Goal: Information Seeking & Learning: Compare options

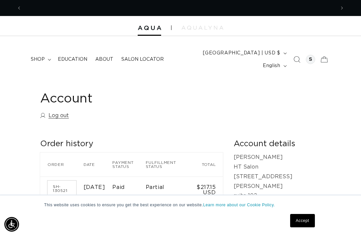
scroll to position [0, 627]
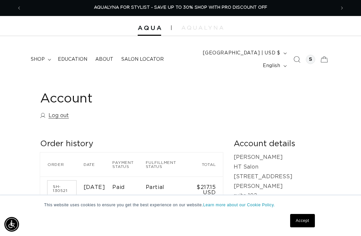
click at [41, 57] on span "shop" at bounding box center [38, 60] width 14 height 6
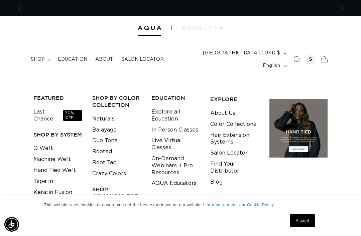
scroll to position [0, 314]
click at [105, 186] on h3 "Shop AquaLyna for Pros" at bounding box center [116, 196] width 48 height 21
click at [120, 186] on h3 "Shop AquaLyna for Pros" at bounding box center [116, 196] width 48 height 21
click at [123, 186] on h3 "Shop AquaLyna for Pros" at bounding box center [116, 196] width 48 height 21
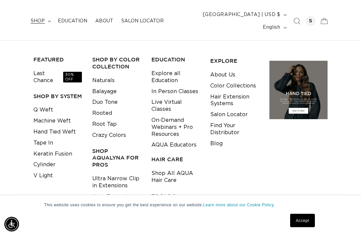
scroll to position [39, 0]
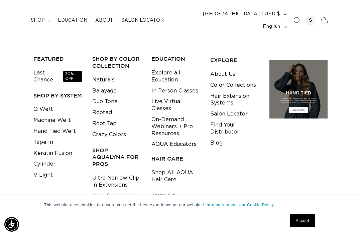
click at [117, 173] on link "Ultra Narrow Clip in Extensions" at bounding box center [116, 182] width 48 height 18
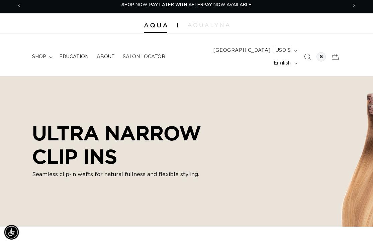
scroll to position [3, 1]
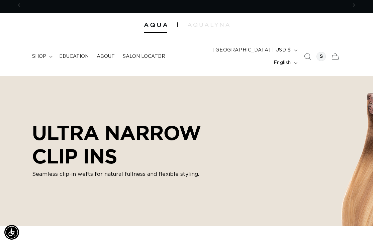
click at [134, 54] on span "Salon Locator" at bounding box center [144, 57] width 42 height 6
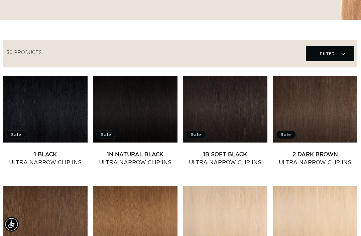
scroll to position [210, 0]
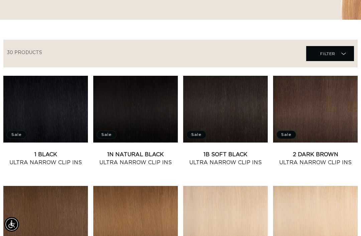
click at [308, 151] on link "2 Dark Brown Ultra Narrow Clip Ins" at bounding box center [315, 159] width 85 height 16
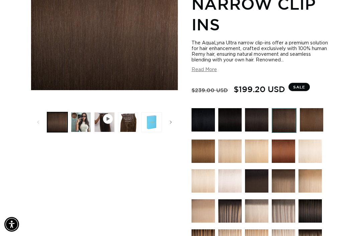
scroll to position [159, 0]
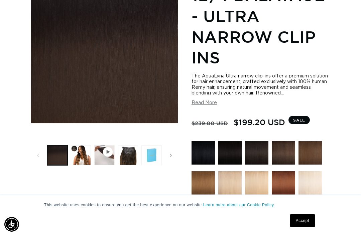
scroll to position [0, 627]
click at [81, 148] on button "Load image 2 in gallery view" at bounding box center [81, 156] width 20 height 20
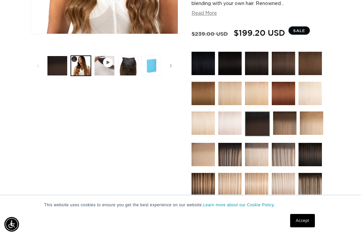
scroll to position [0, 0]
click at [282, 88] on img at bounding box center [283, 93] width 23 height 23
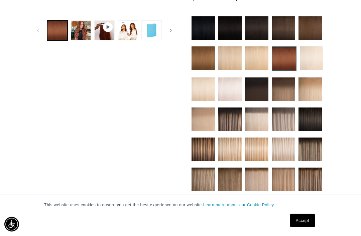
scroll to position [251, 0]
click at [256, 82] on img at bounding box center [256, 89] width 23 height 23
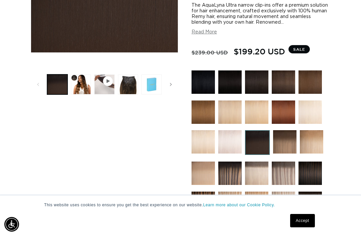
scroll to position [204, 0]
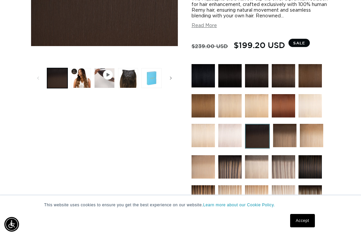
click at [301, 161] on img at bounding box center [310, 167] width 23 height 23
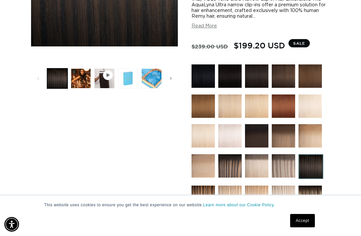
scroll to position [204, 0]
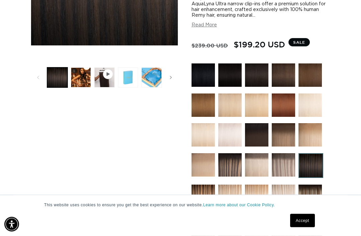
click at [283, 99] on img at bounding box center [283, 105] width 23 height 23
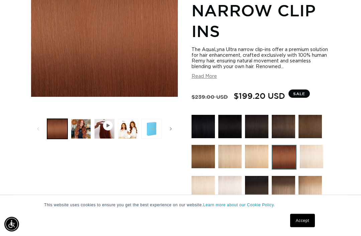
scroll to position [153, 0]
click at [284, 120] on img at bounding box center [283, 126] width 23 height 23
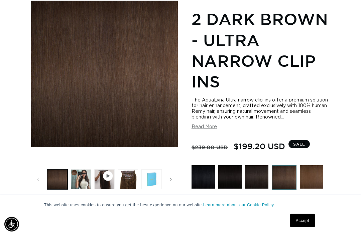
scroll to position [0, 314]
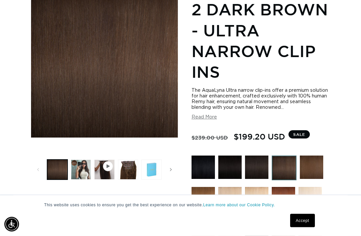
click at [64, 160] on button "Load image 1 in gallery view" at bounding box center [57, 170] width 20 height 20
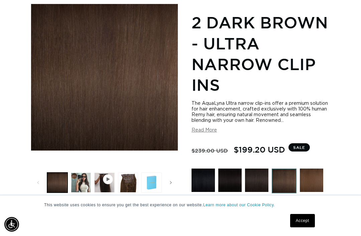
click at [89, 173] on button "Load image 2 in gallery view" at bounding box center [81, 183] width 20 height 20
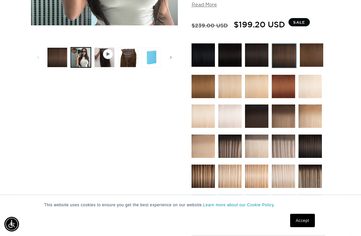
scroll to position [225, 0]
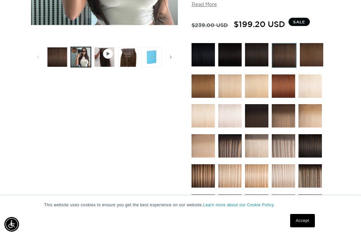
click at [258, 104] on img at bounding box center [256, 115] width 23 height 23
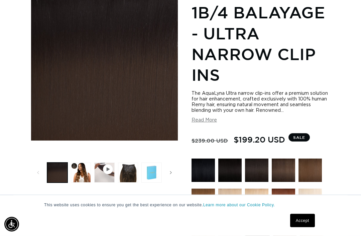
click at [83, 163] on button "Load image 2 in gallery view" at bounding box center [81, 173] width 20 height 20
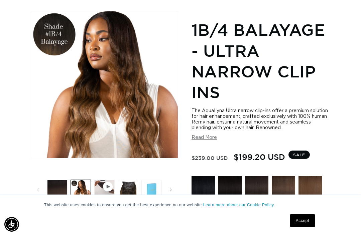
scroll to position [0, 627]
click at [252, 183] on img at bounding box center [256, 187] width 23 height 23
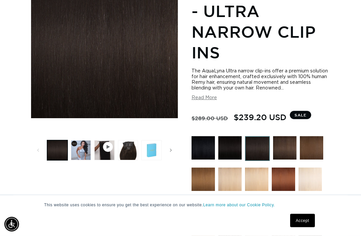
scroll to position [131, 0]
click at [284, 142] on img at bounding box center [284, 147] width 23 height 23
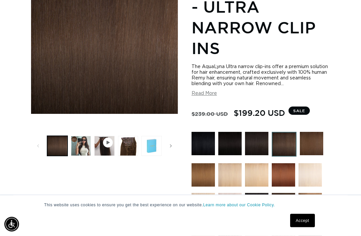
scroll to position [138, 0]
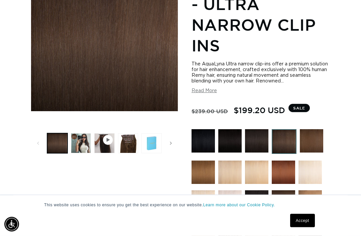
click at [310, 131] on img at bounding box center [311, 141] width 23 height 23
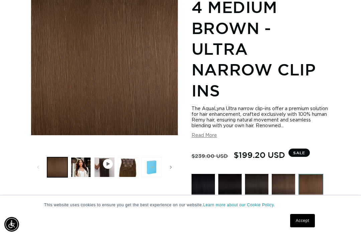
scroll to position [0, 314]
click at [83, 158] on button "Load image 2 in gallery view" at bounding box center [81, 168] width 20 height 20
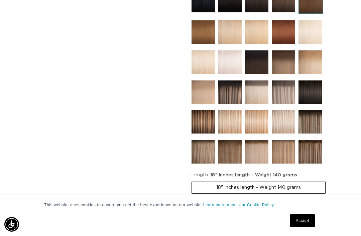
click at [309, 84] on img at bounding box center [310, 92] width 23 height 23
